Goal: Complete application form

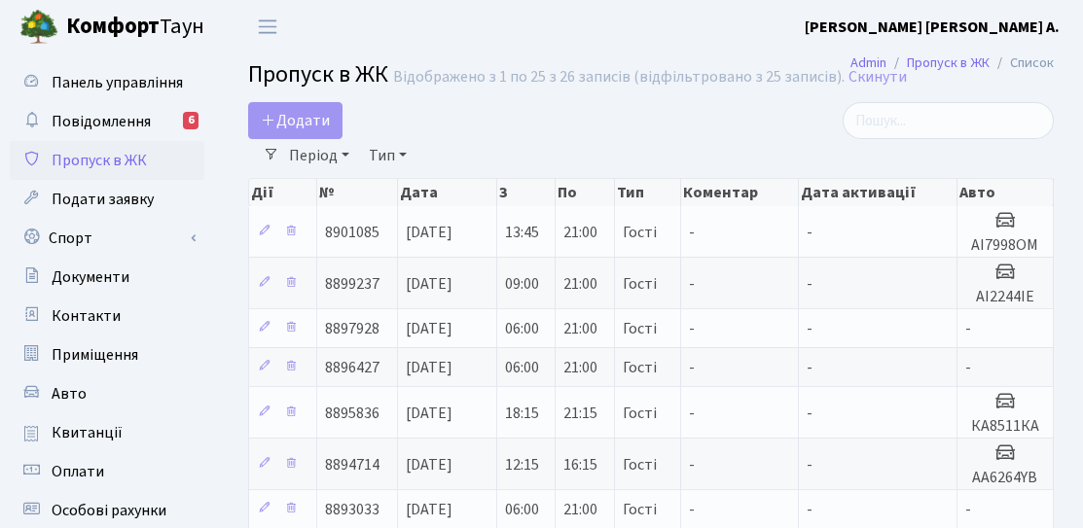
select select "25"
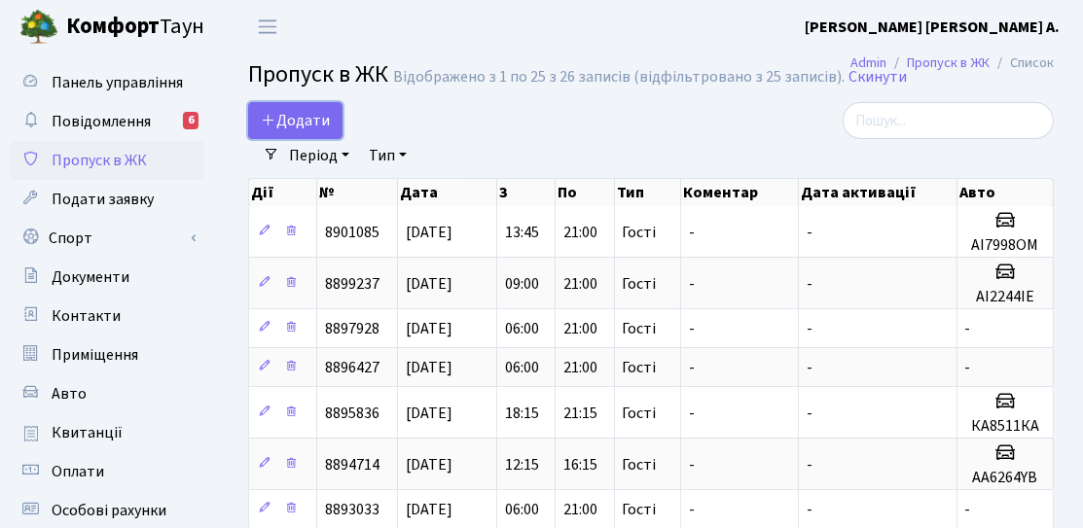
click at [273, 120] on icon at bounding box center [269, 120] width 16 height 16
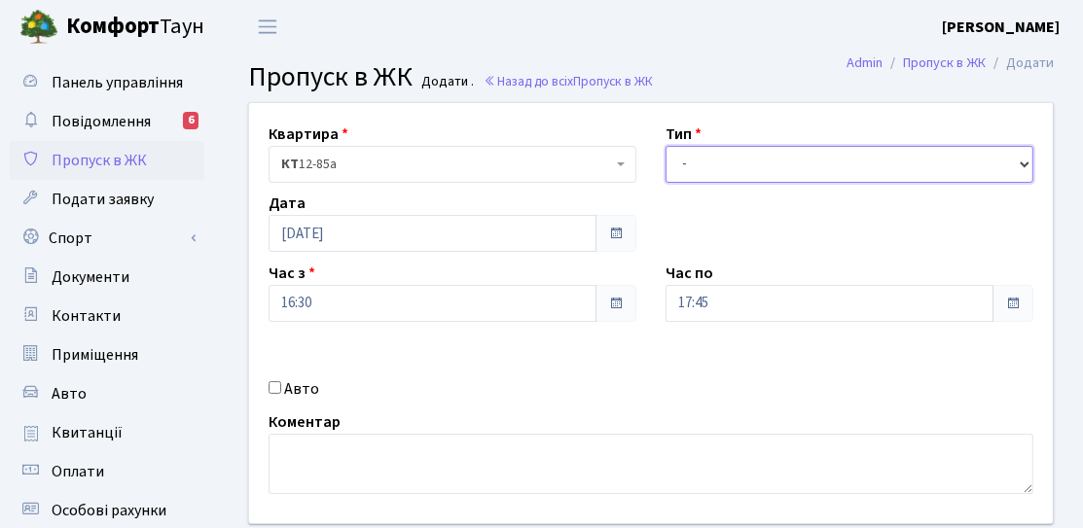
click at [743, 171] on select "- Доставка Таксі Гості Сервіс" at bounding box center [849, 164] width 368 height 37
select select "3"
click at [665, 146] on select "- Доставка Таксі Гості Сервіс" at bounding box center [849, 164] width 368 height 37
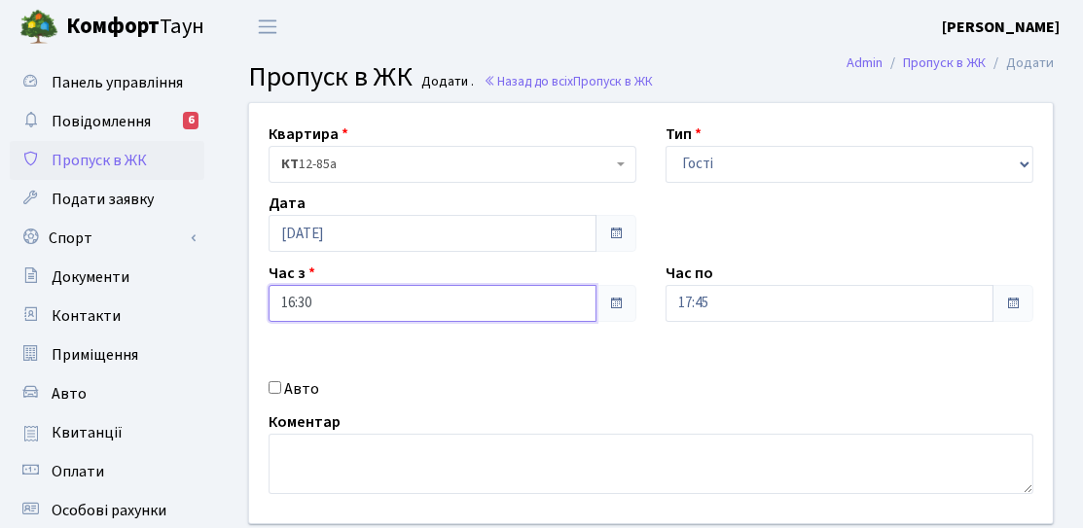
click at [418, 318] on input "16:30" at bounding box center [432, 303] width 328 height 37
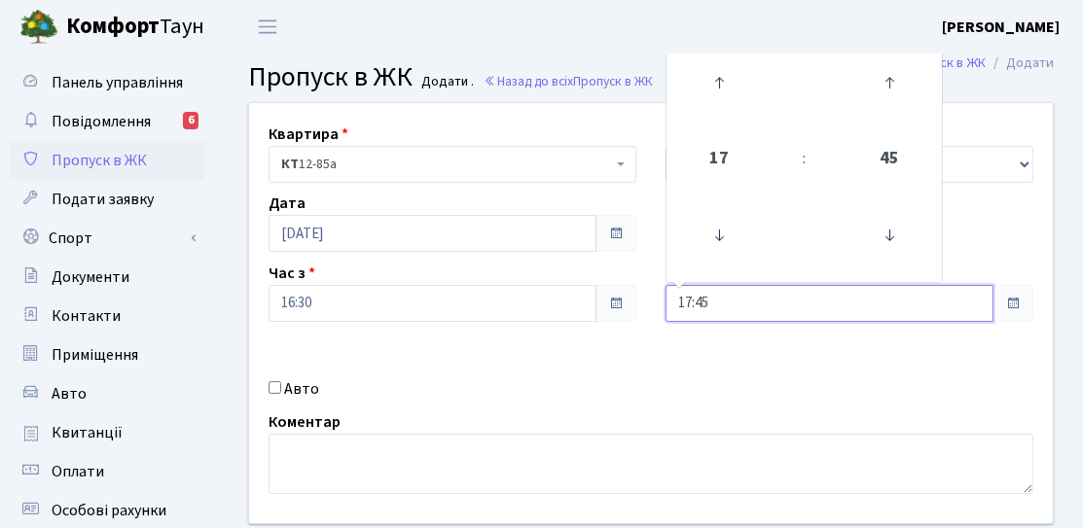
drag, startPoint x: 742, startPoint y: 307, endPoint x: 689, endPoint y: 315, distance: 54.1
click at [689, 315] on input "17:45" at bounding box center [829, 303] width 328 height 37
type input "18:00"
click at [556, 344] on div "Квартира <b>КТ</b>&nbsp;&nbsp;&nbsp;&nbsp;12-85а КТ 12-85а Тип - Доставка Таксі…" at bounding box center [650, 313] width 833 height 420
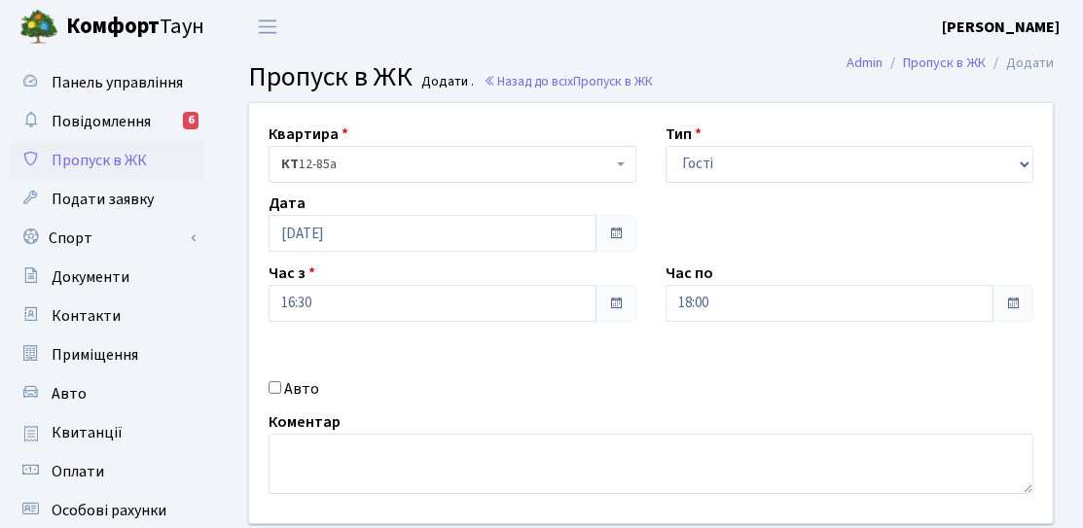
click at [302, 392] on label "Авто" at bounding box center [301, 388] width 35 height 23
click at [281, 392] on input "Авто" at bounding box center [274, 387] width 13 height 13
checkbox input "true"
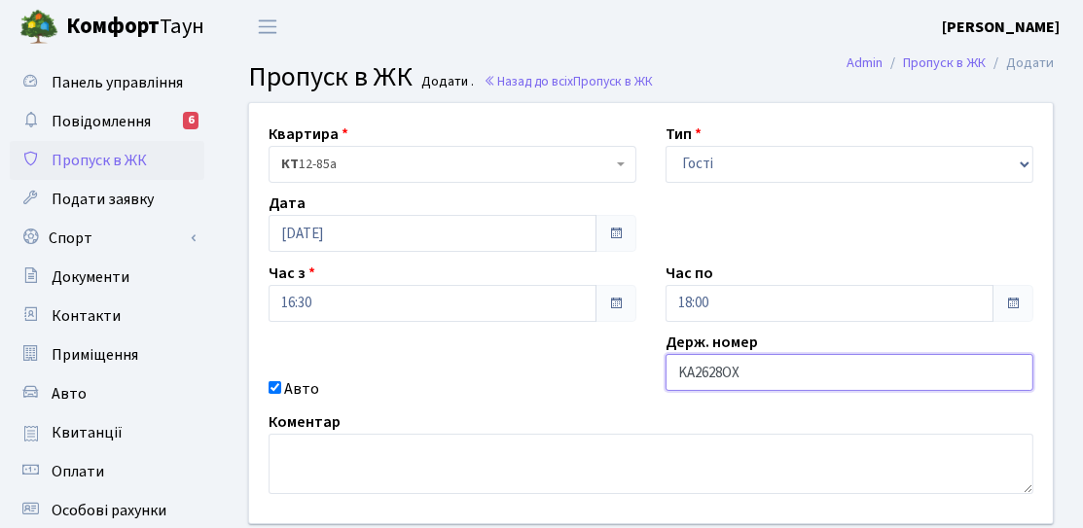
type input "KA2628OX"
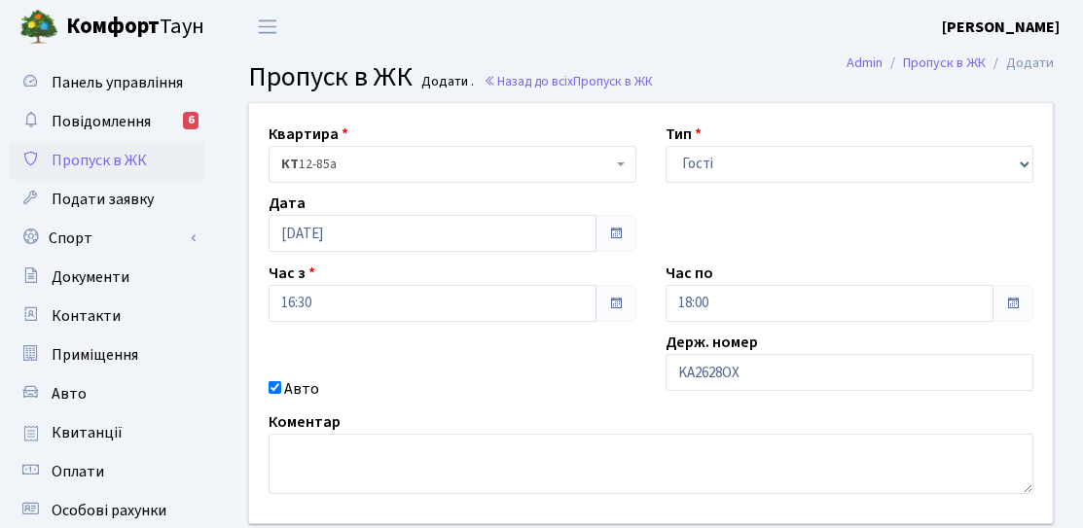
click at [500, 373] on div "Квартира <b>КТ</b>&nbsp;&nbsp;&nbsp;&nbsp;12-85а КТ 12-85а Тип - Доставка Таксі…" at bounding box center [650, 313] width 833 height 420
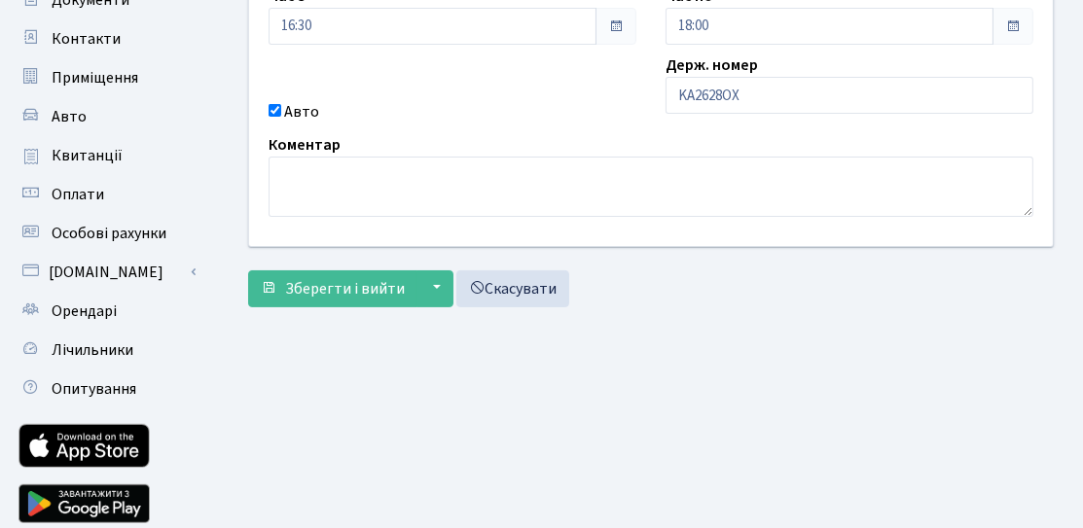
scroll to position [292, 0]
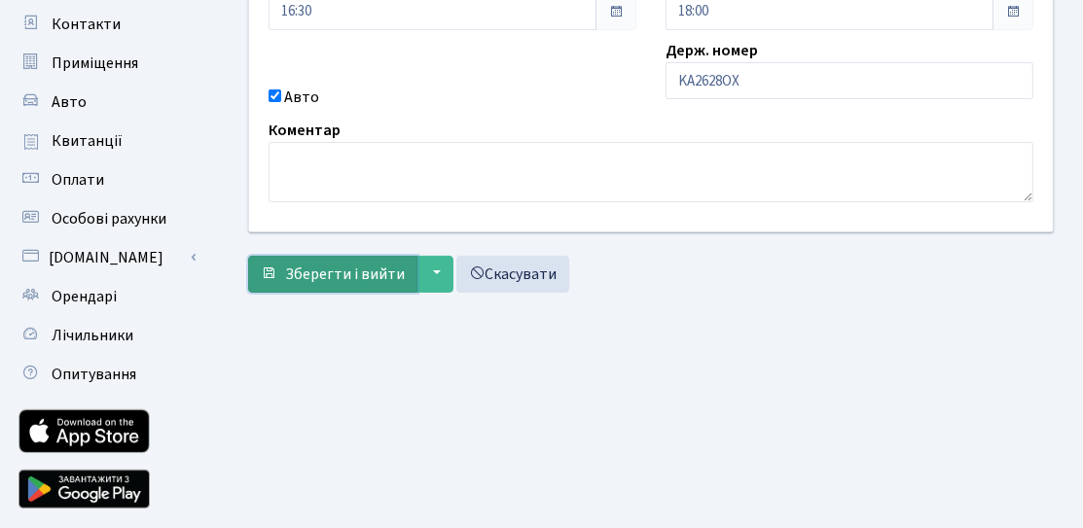
click at [278, 271] on button "Зберегти і вийти" at bounding box center [332, 274] width 169 height 37
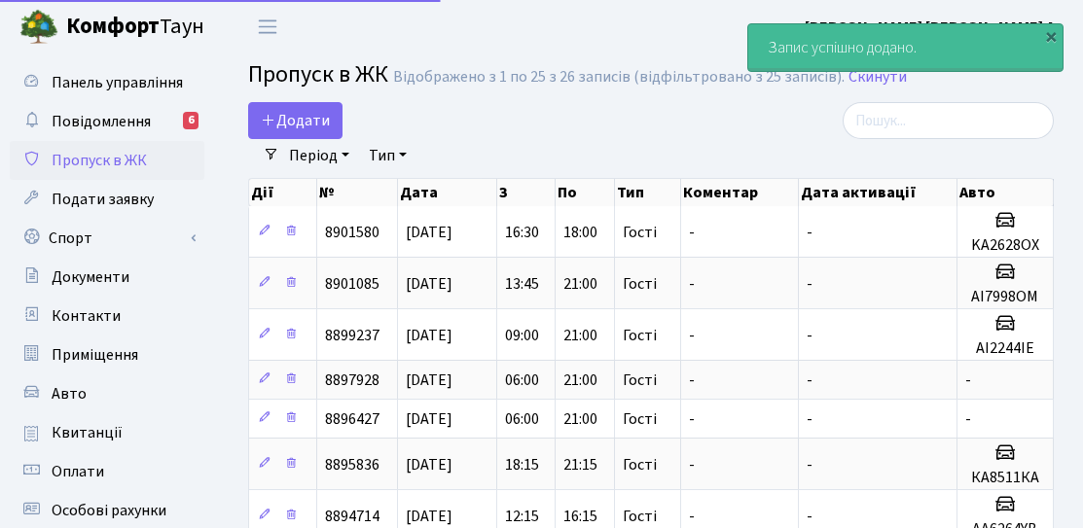
select select "25"
